Goal: Book appointment/travel/reservation

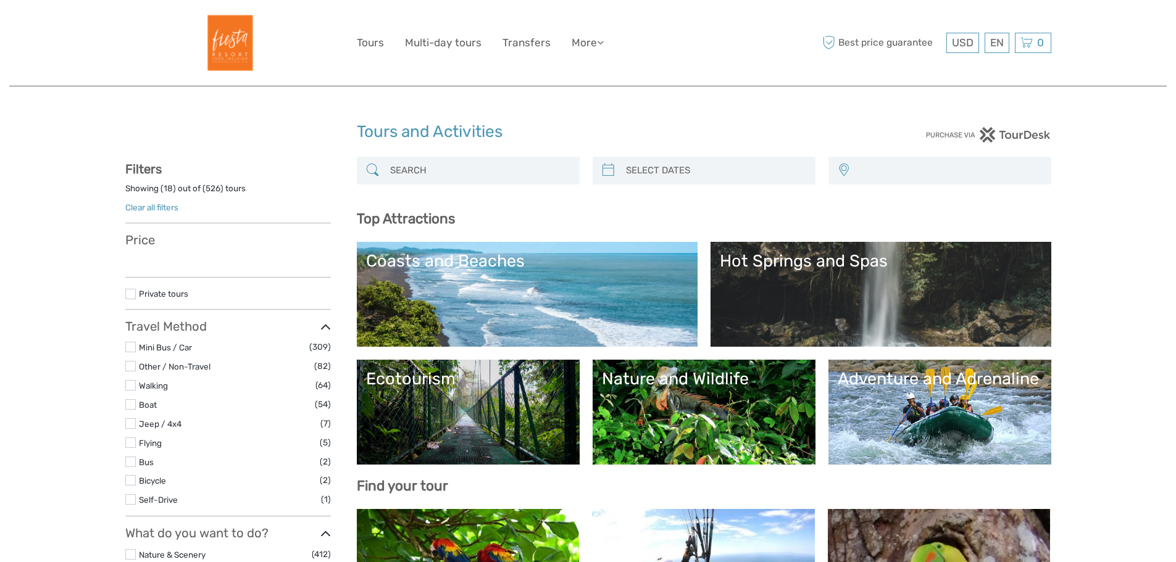
select select
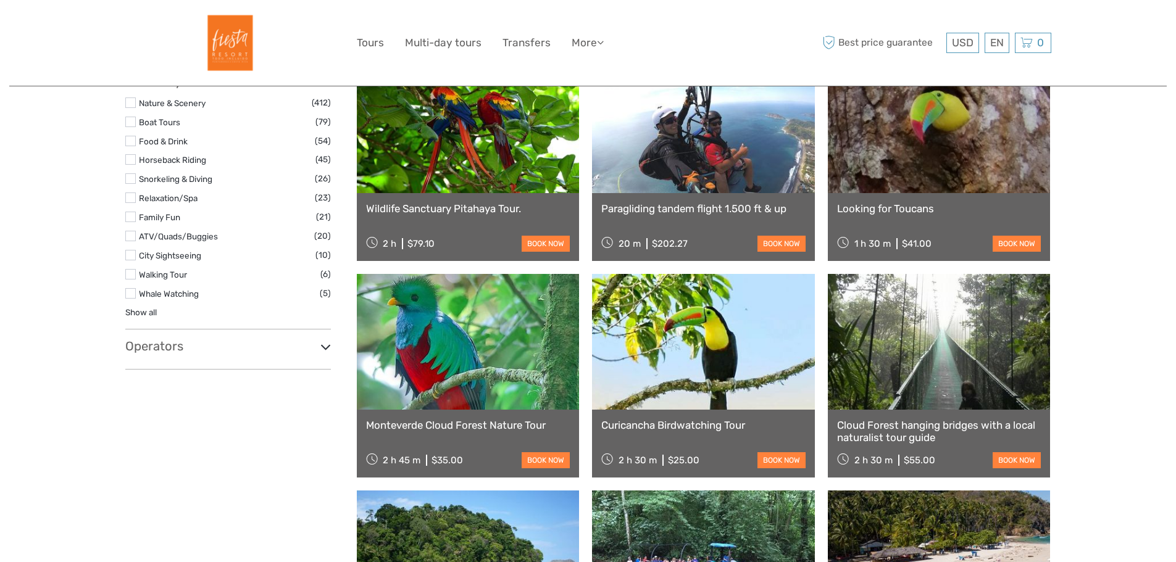
select select
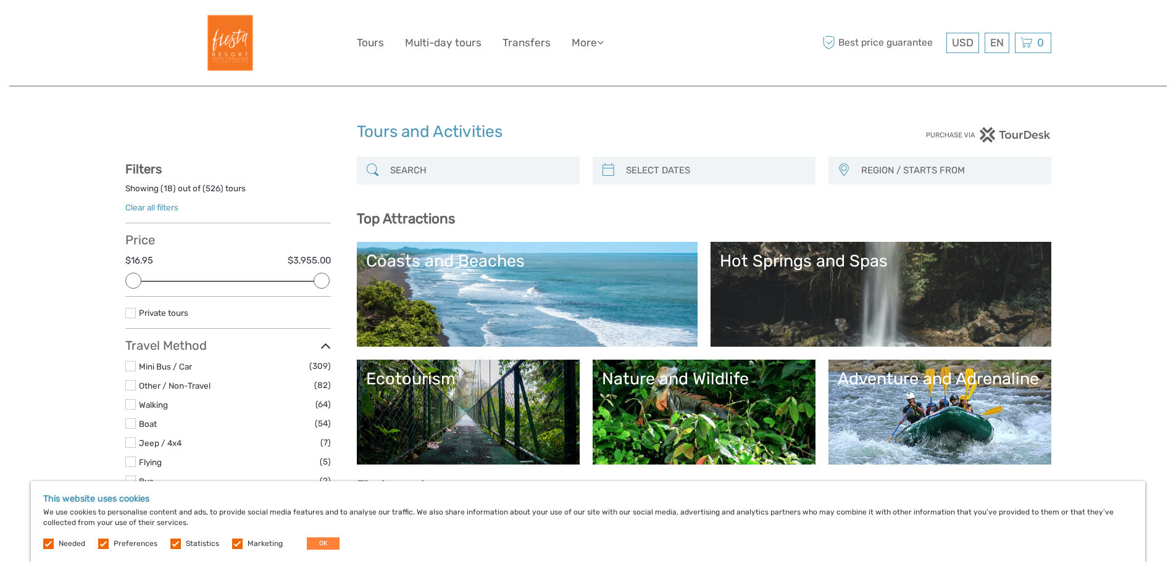
click at [1018, 291] on link "Hot Springs and Spas" at bounding box center [881, 294] width 322 height 86
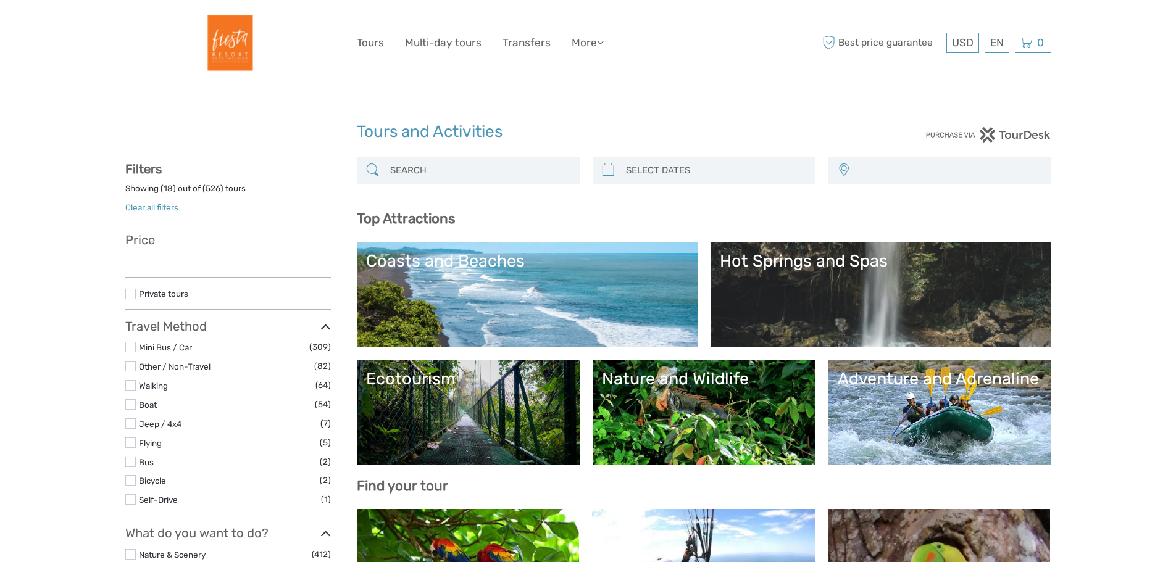
select select
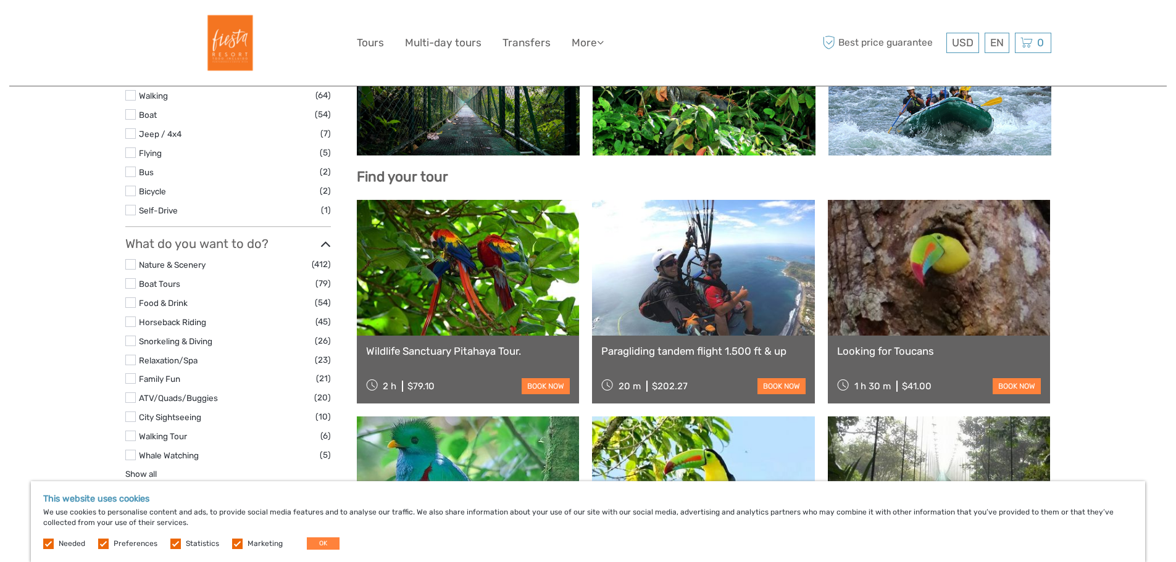
scroll to position [309, 0]
